Goal: Task Accomplishment & Management: Complete application form

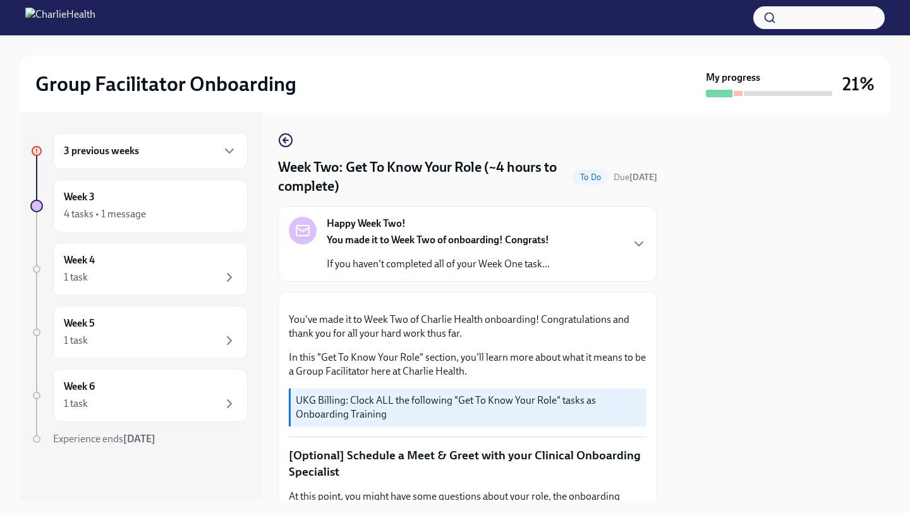
scroll to position [749, 0]
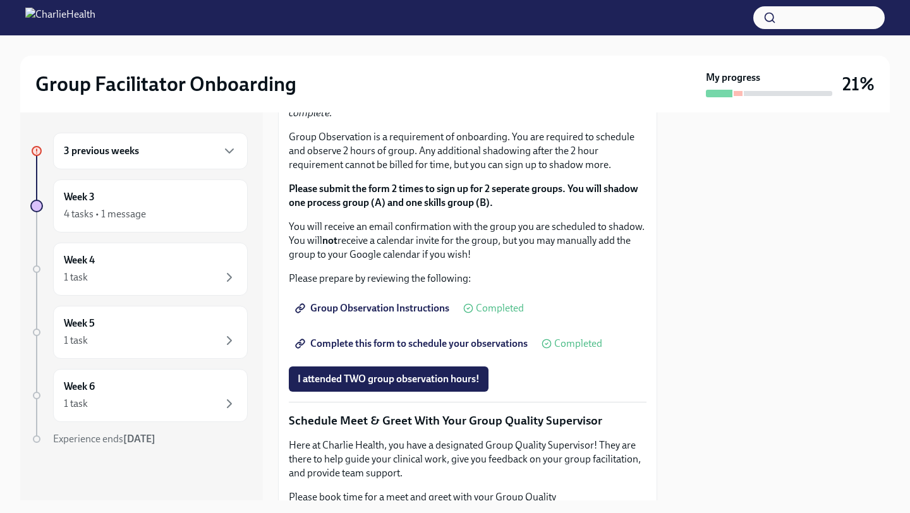
click at [343, 31] on button "I completed these three Docebo courses!" at bounding box center [386, 18] width 195 height 25
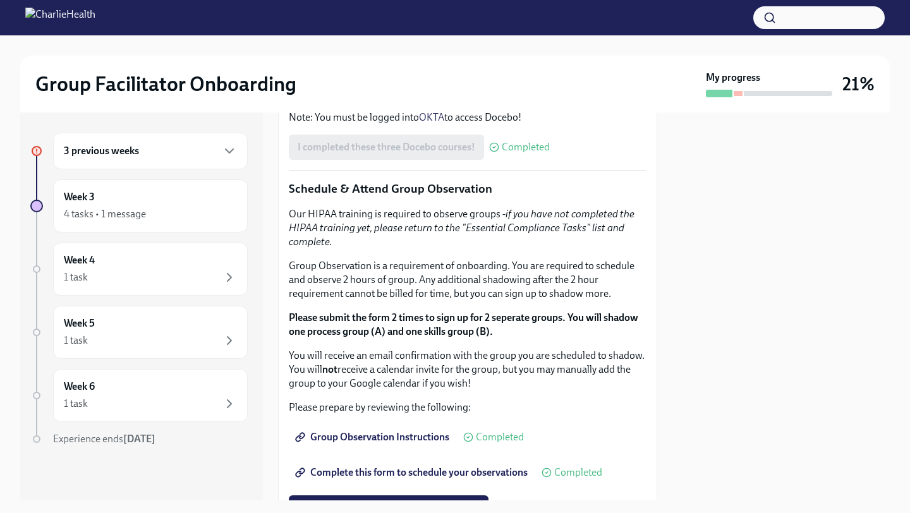
scroll to position [596, 0]
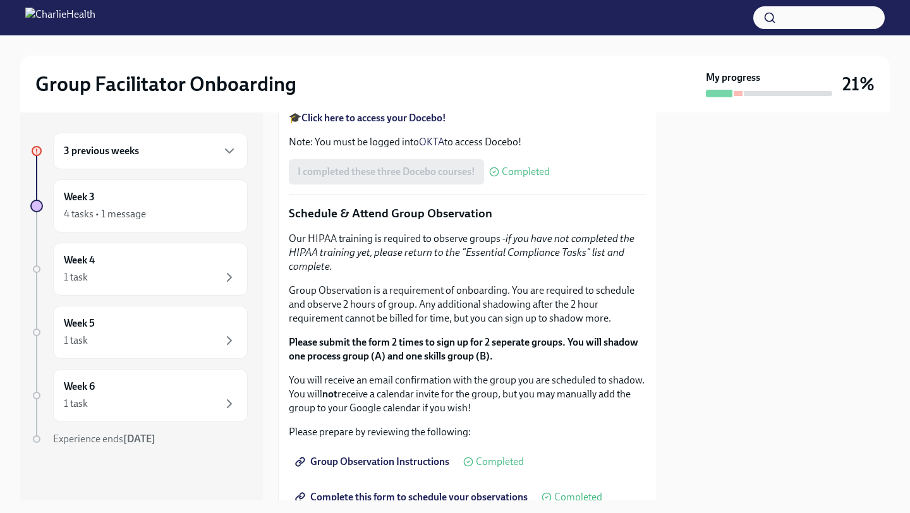
click at [358, 124] on strong "Click here to access your Docebo!" at bounding box center [374, 118] width 145 height 12
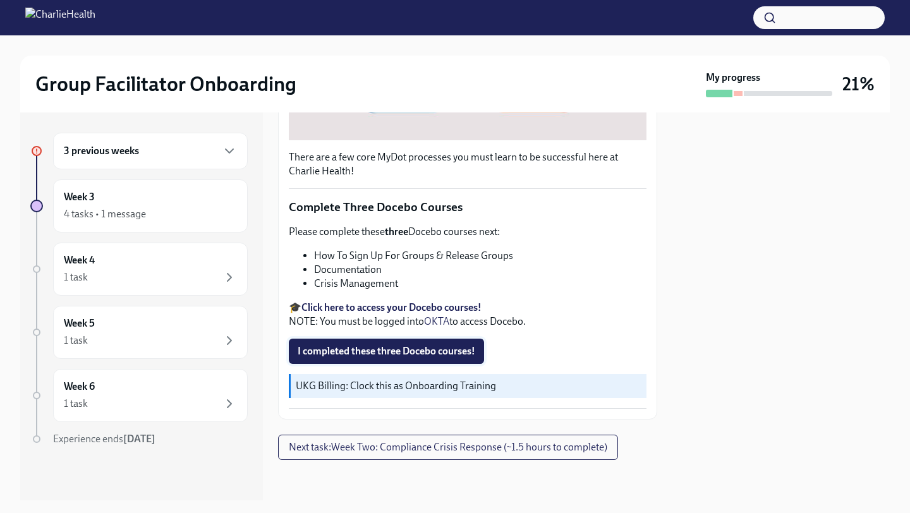
scroll to position [821, 0]
click at [386, 353] on span "I completed these three Docebo courses!" at bounding box center [387, 351] width 178 height 13
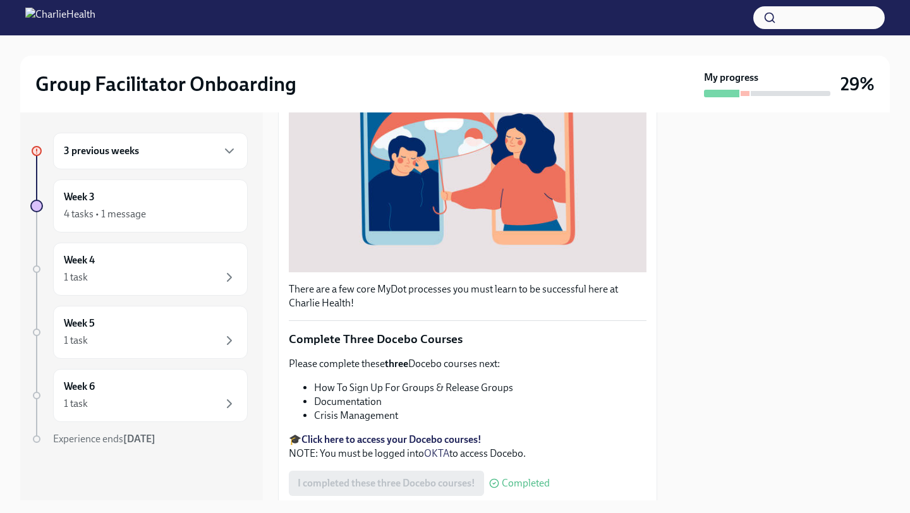
scroll to position [401, 0]
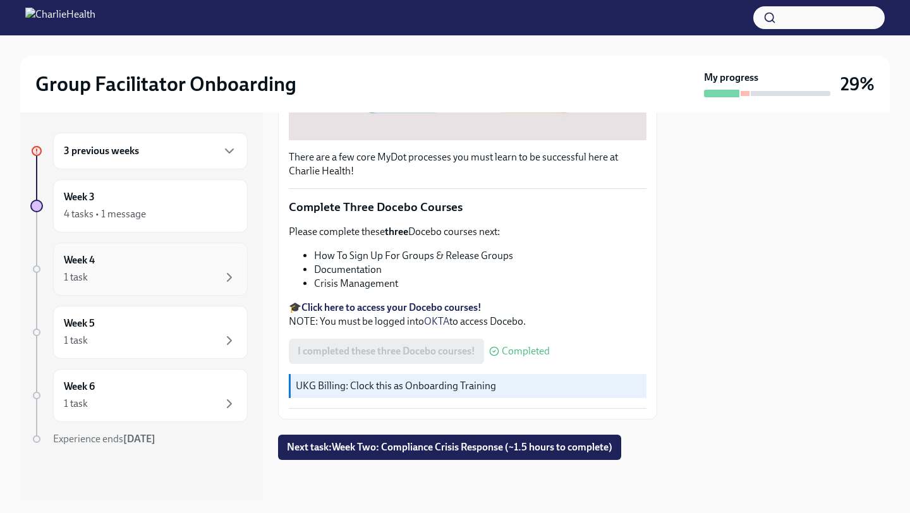
click at [166, 265] on div "Week 4 1 task" at bounding box center [150, 270] width 173 height 32
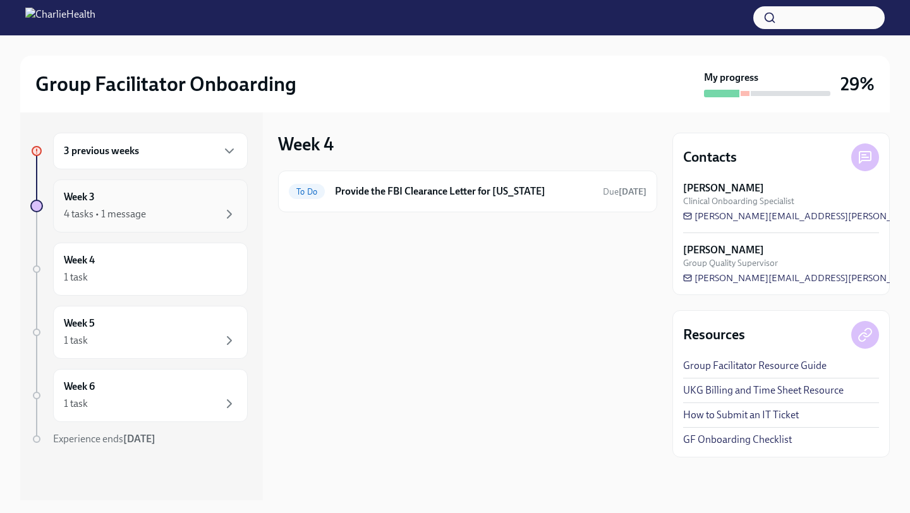
click at [188, 217] on div "4 tasks • 1 message" at bounding box center [150, 214] width 173 height 15
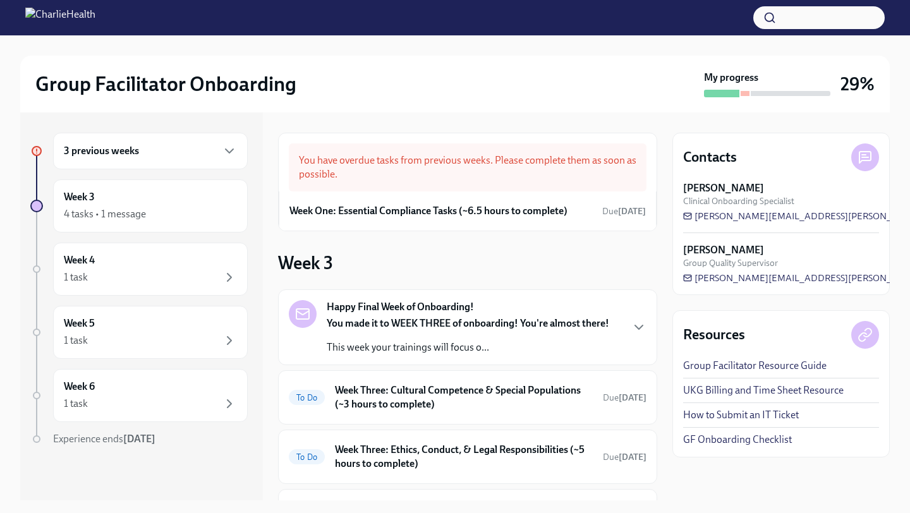
scroll to position [145, 0]
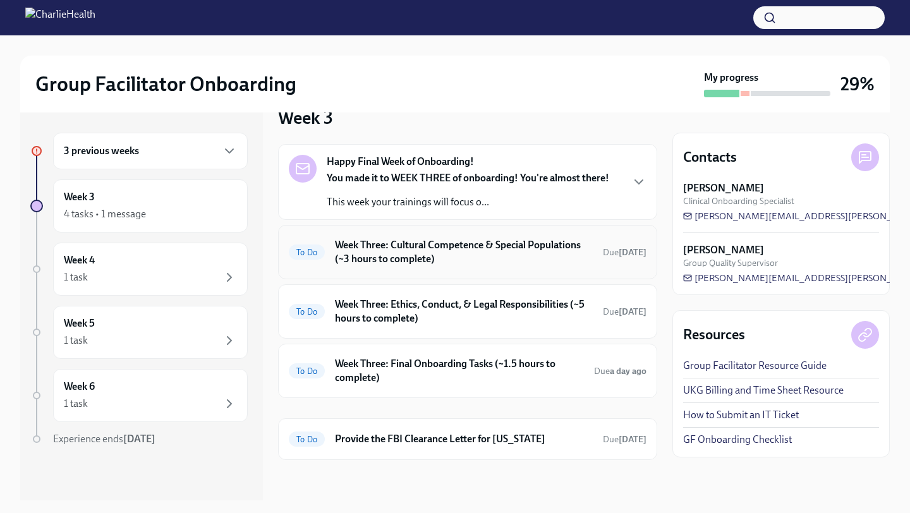
click at [542, 264] on h6 "Week Three: Cultural Competence & Special Populations (~3 hours to complete)" at bounding box center [464, 252] width 258 height 28
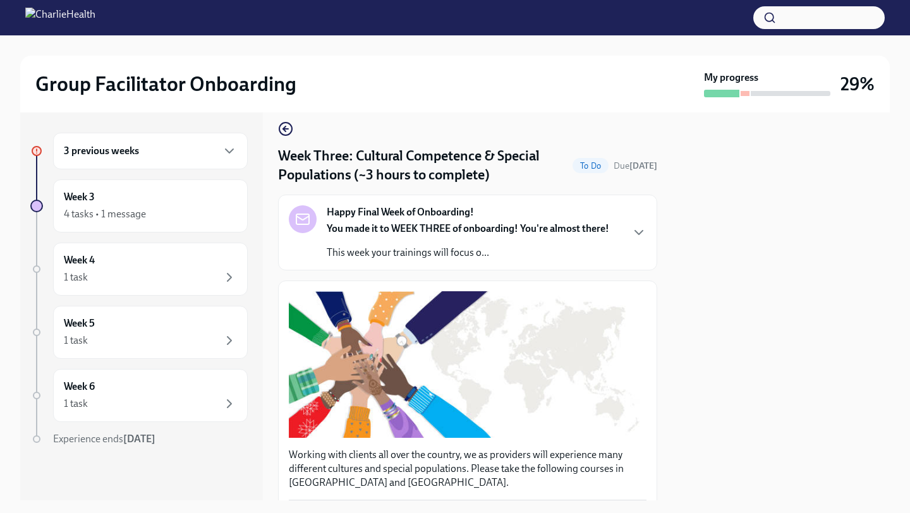
scroll to position [10, 0]
